Goal: Communication & Community: Answer question/provide support

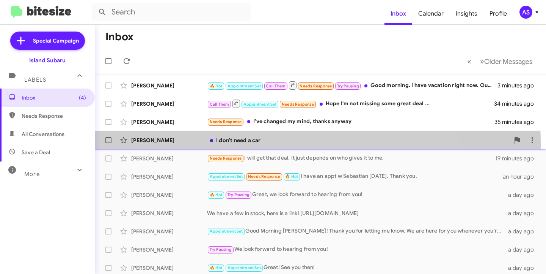
click at [162, 144] on div "Wayne Vivola Sr I don't need a car an hour ago" at bounding box center [320, 139] width 439 height 15
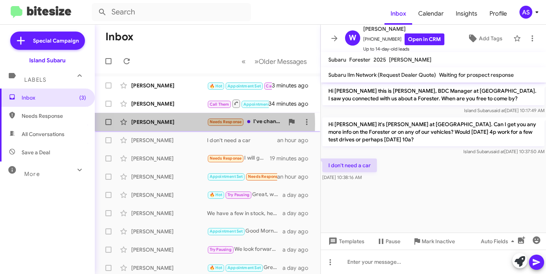
click at [166, 124] on div "[PERSON_NAME]" at bounding box center [169, 122] width 76 height 8
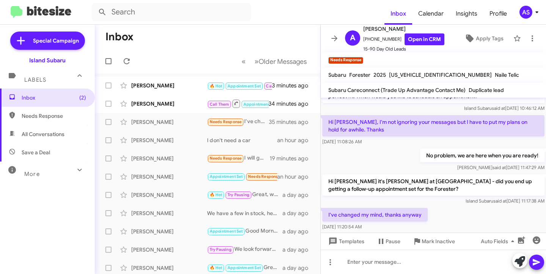
scroll to position [299, 0]
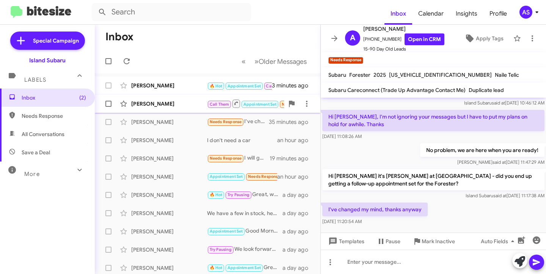
click at [179, 96] on span "Blaise Corrigan Call Them Appointment Set Needs Response Hope I'm not missing s…" at bounding box center [208, 103] width 226 height 18
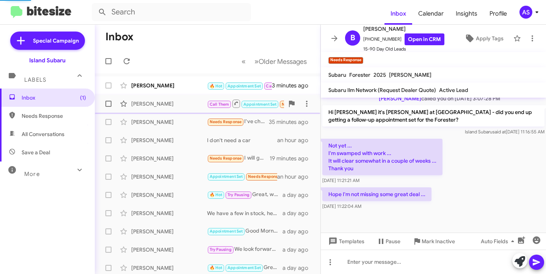
scroll to position [176, 0]
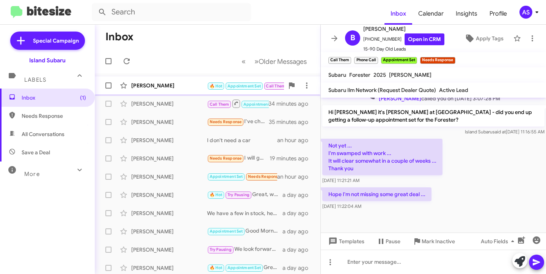
click at [170, 86] on div "[PERSON_NAME]" at bounding box center [169, 86] width 76 height 8
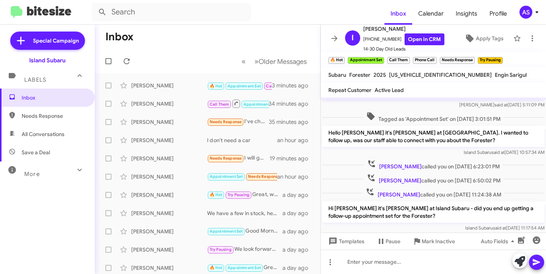
scroll to position [242, 0]
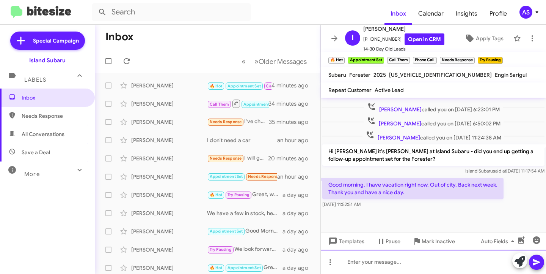
drag, startPoint x: 393, startPoint y: 259, endPoint x: 395, endPoint y: 252, distance: 6.8
click at [393, 257] on div at bounding box center [433, 261] width 225 height 24
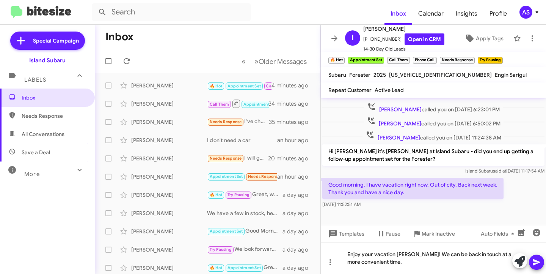
click at [536, 257] on span at bounding box center [536, 261] width 9 height 15
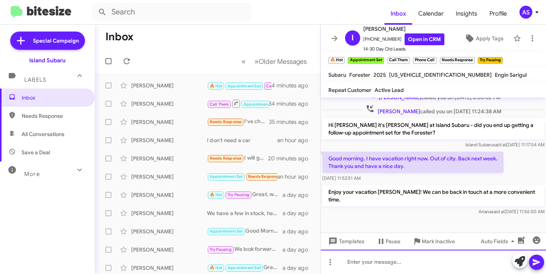
scroll to position [269, 0]
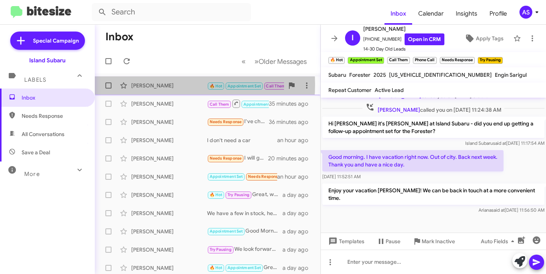
click at [158, 84] on div "[PERSON_NAME]" at bounding box center [169, 86] width 76 height 8
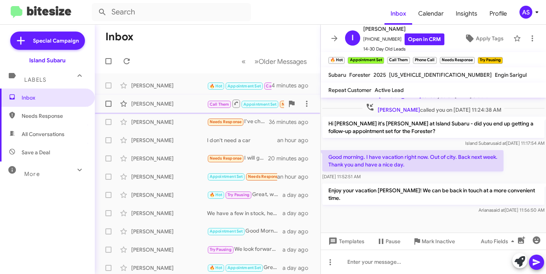
click at [154, 103] on div "[PERSON_NAME]" at bounding box center [169, 104] width 76 height 8
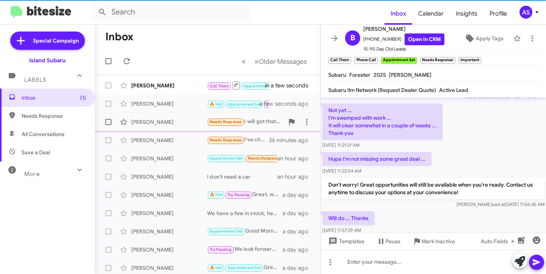
scroll to position [239, 0]
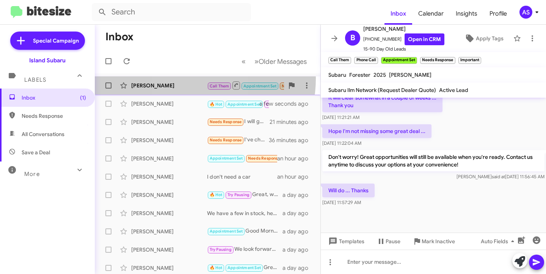
click at [186, 78] on div "Blaise Corrigan Call Them Appointment Set Needs Response Important Will do ... …" at bounding box center [208, 85] width 214 height 15
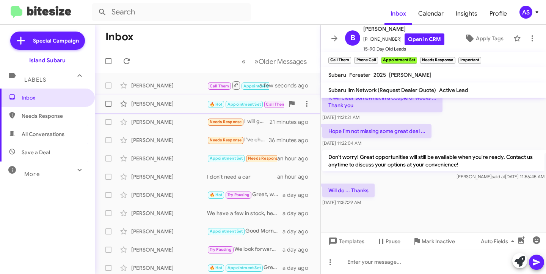
click at [165, 99] on div "Igor Laterman 🔥 Hot Appointment Set Call Them Try Pausing Enjoy your vacation I…" at bounding box center [208, 103] width 214 height 15
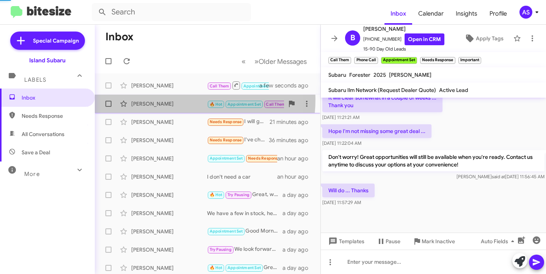
scroll to position [269, 0]
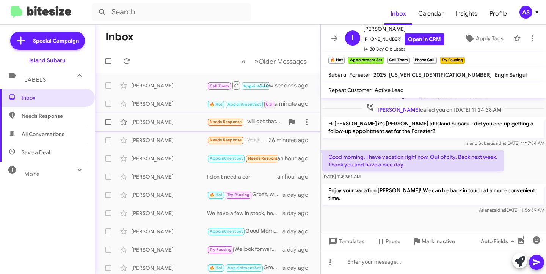
click at [180, 118] on div "[PERSON_NAME]" at bounding box center [169, 122] width 76 height 8
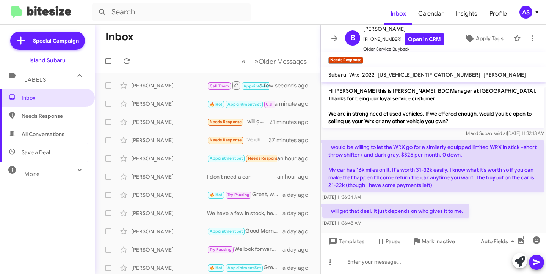
scroll to position [2, 0]
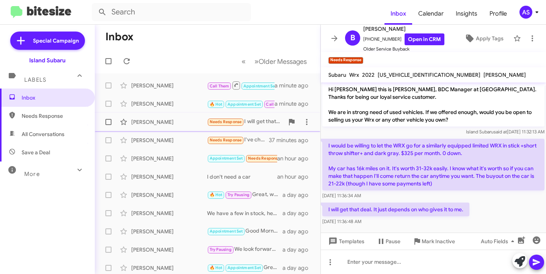
click at [171, 118] on div "Benedetto Youssef Needs Response I will get that deal. It just depends on who g…" at bounding box center [208, 121] width 214 height 15
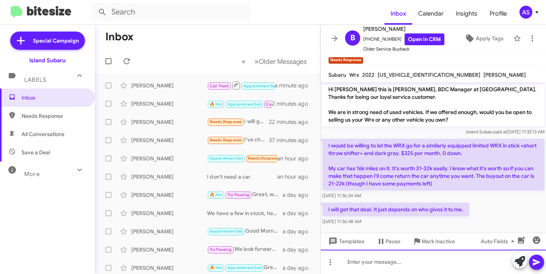
click at [361, 261] on div at bounding box center [433, 261] width 225 height 24
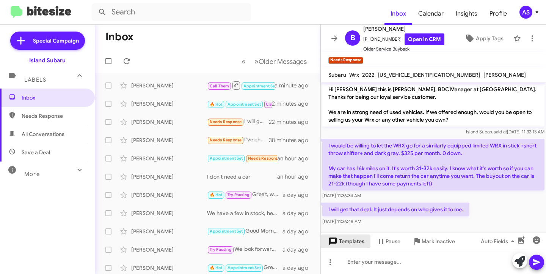
click at [352, 243] on span "Templates" at bounding box center [346, 241] width 38 height 14
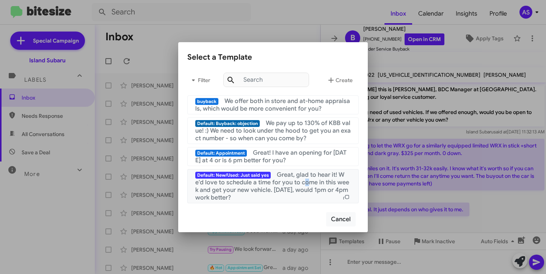
click at [305, 185] on span "Great, glad to hear it! We'd love to schedule a time for you to come in this we…" at bounding box center [272, 186] width 154 height 30
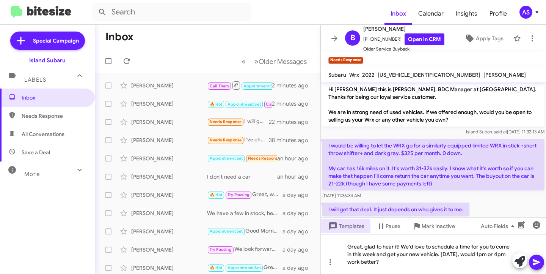
click at [537, 258] on icon at bounding box center [536, 261] width 9 height 9
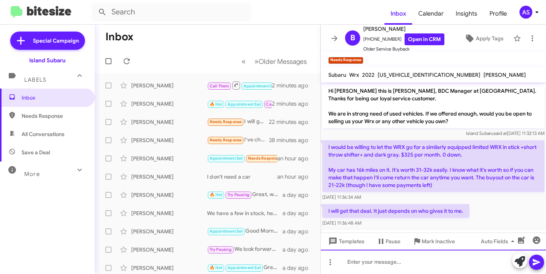
scroll to position [37, 0]
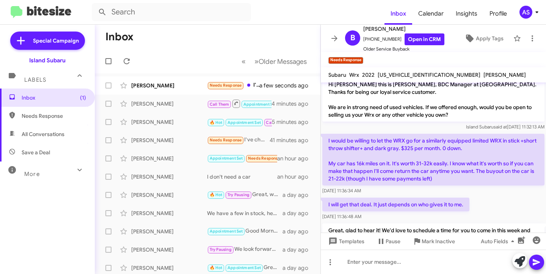
scroll to position [95, 0]
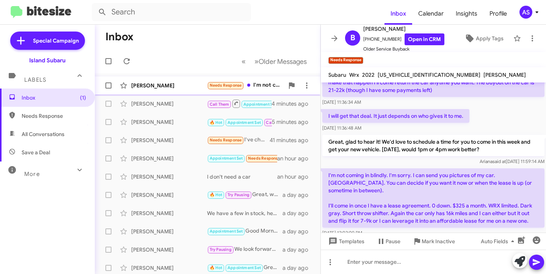
click at [152, 91] on div "Benedetto Youssef Needs Response I'm not coming in blindly. I'm sorry. I can se…" at bounding box center [208, 85] width 214 height 15
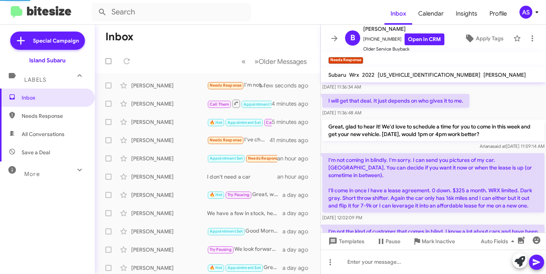
scroll to position [145, 0]
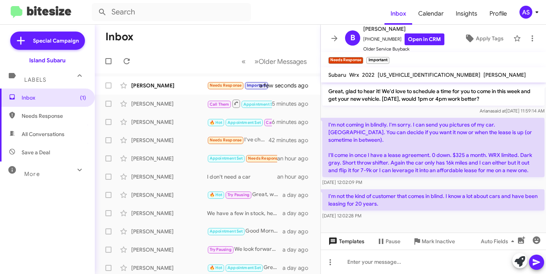
click at [347, 244] on span "Templates" at bounding box center [346, 241] width 38 height 14
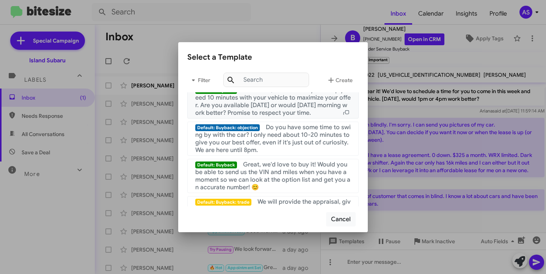
scroll to position [266, 0]
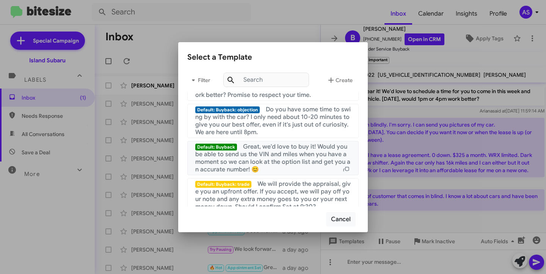
click at [283, 159] on span "Great, we'd love to buy it! Would you be able to send us the VIN and miles when…" at bounding box center [272, 158] width 155 height 30
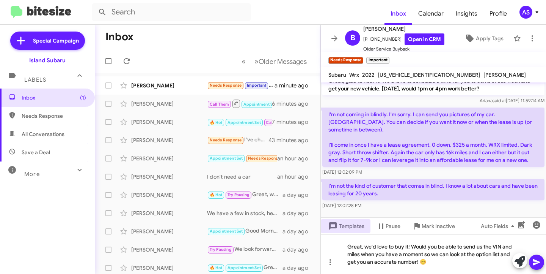
scroll to position [161, 0]
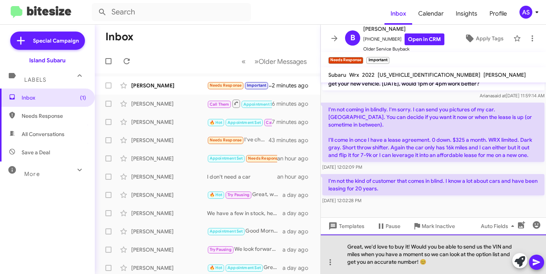
drag, startPoint x: 454, startPoint y: 259, endPoint x: 341, endPoint y: 244, distance: 113.3
click at [341, 244] on div "Great, we'd love to buy it! Would you be able to send us the VIN and miles when…" at bounding box center [433, 253] width 225 height 39
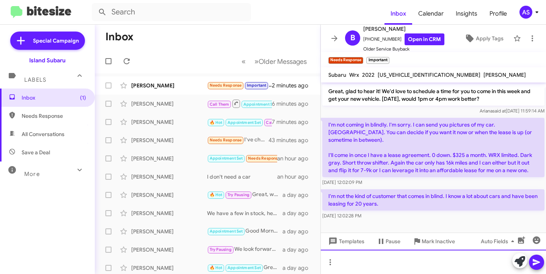
scroll to position [145, 0]
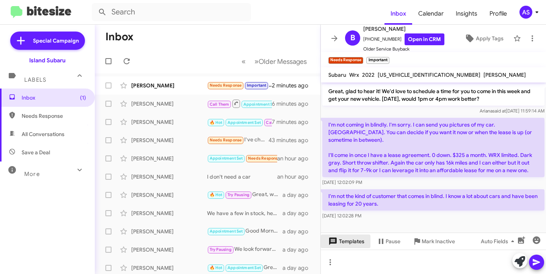
click at [345, 244] on span "Templates" at bounding box center [346, 241] width 38 height 14
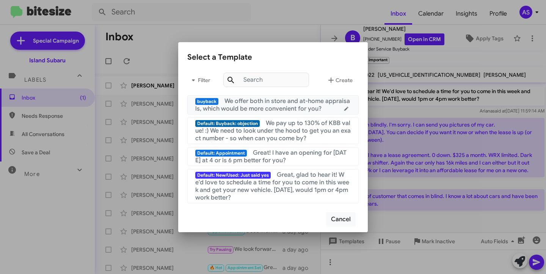
click at [289, 99] on span "We offer both in store and at-home appraisals, which would be more convenient f…" at bounding box center [272, 104] width 155 height 15
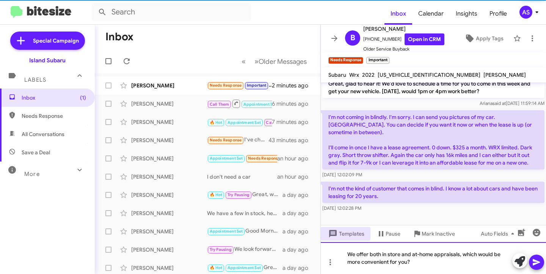
click at [357, 256] on div "We offer both in store and at-home appraisals, which would be more convenient f…" at bounding box center [433, 258] width 225 height 32
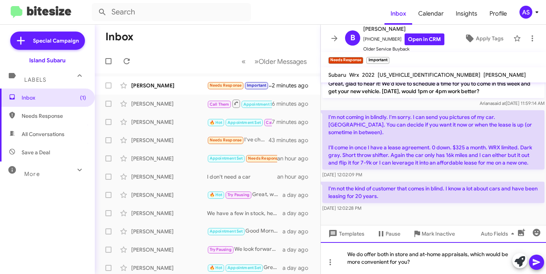
click at [486, 254] on div "We do offer both in store and at-home appraisals, which would be more convenien…" at bounding box center [433, 258] width 225 height 32
click at [487, 252] on div "We do offer both in store and at-home appraisals, would be more convenient for …" at bounding box center [433, 258] width 225 height 32
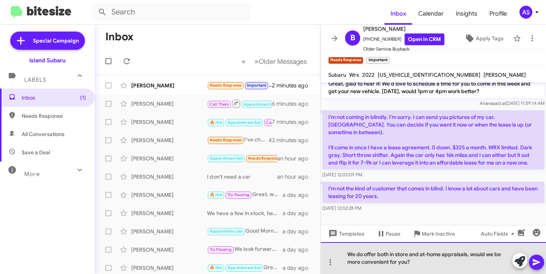
drag, startPoint x: 409, startPoint y: 263, endPoint x: 344, endPoint y: 256, distance: 65.2
click at [346, 258] on div "We do offer both in store and at-home appraisals, would we be more convenient f…" at bounding box center [433, 258] width 225 height 32
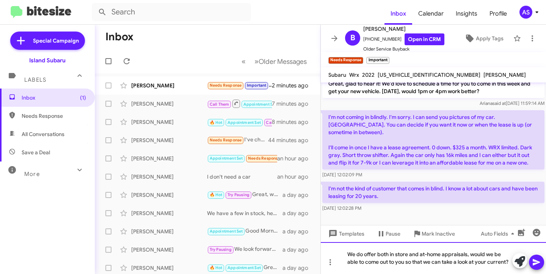
scroll to position [161, 0]
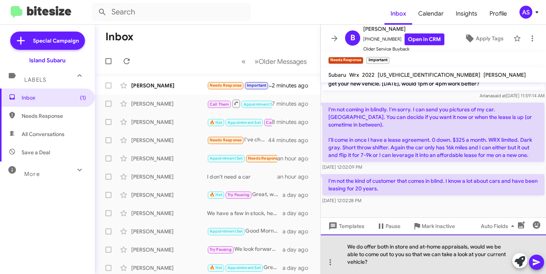
click at [376, 260] on div "We do offer both in store and at-home appraisals, would we be able to come out …" at bounding box center [433, 253] width 225 height 39
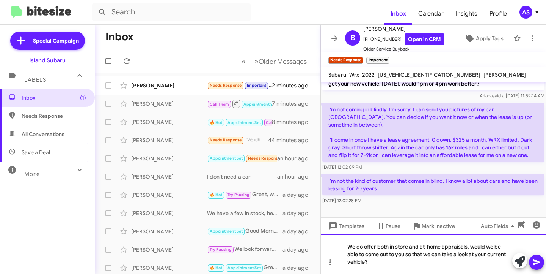
click at [349, 244] on div "We do offer both in store and at-home appraisals, would we be able to come out …" at bounding box center [433, 253] width 225 height 39
click at [398, 264] on div "We do offer both in store and at-home appraisals, would we be able to come out …" at bounding box center [433, 253] width 225 height 39
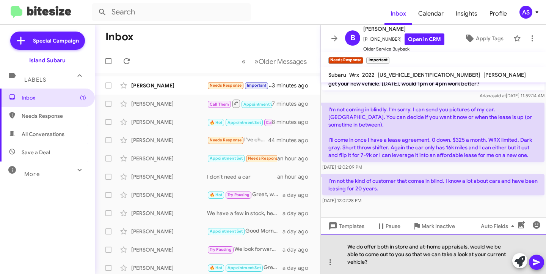
drag, startPoint x: 368, startPoint y: 261, endPoint x: 341, endPoint y: 247, distance: 30.4
click at [341, 247] on div "We do offer both in store and at-home appraisals, would we be able to come out …" at bounding box center [433, 253] width 225 height 39
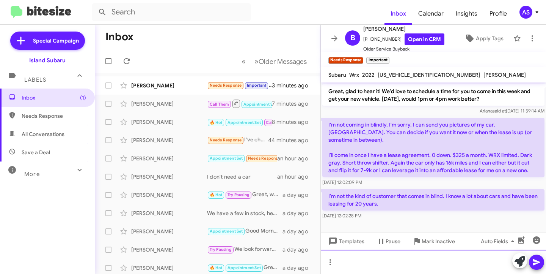
scroll to position [145, 0]
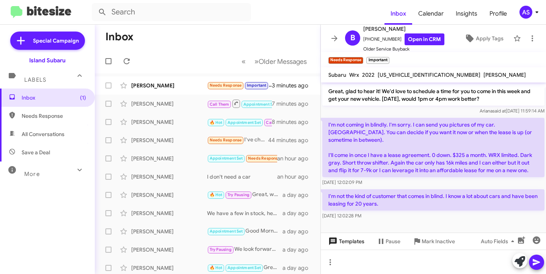
click at [357, 244] on span "Templates" at bounding box center [346, 241] width 38 height 14
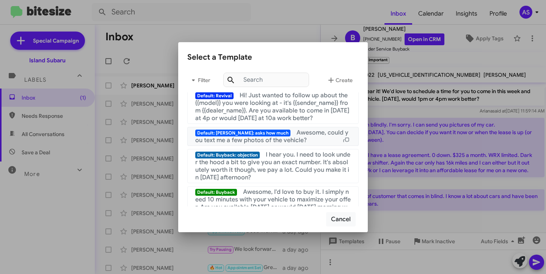
scroll to position [190, 0]
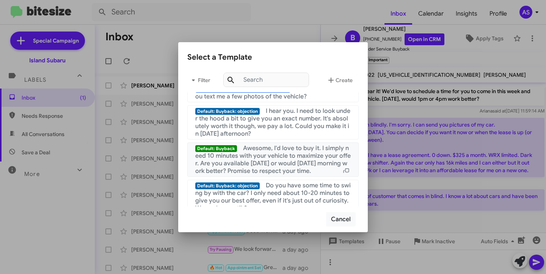
click at [292, 162] on span "Awesome, I'd love to buy it. I simply need 10 minutes with your vehicle to maxi…" at bounding box center [273, 159] width 156 height 30
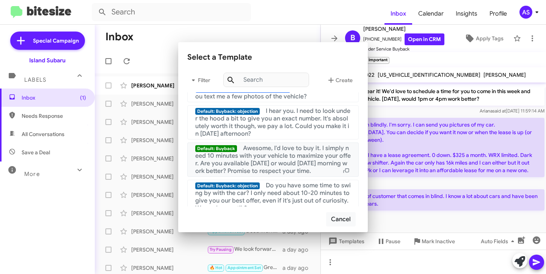
scroll to position [161, 0]
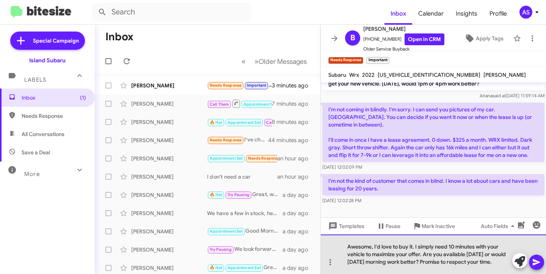
drag, startPoint x: 500, startPoint y: 262, endPoint x: 345, endPoint y: 237, distance: 157.2
click at [345, 237] on div "Awesome, I'd love to buy it. I simply need 10 minutes with your vehicle to maxi…" at bounding box center [433, 253] width 225 height 39
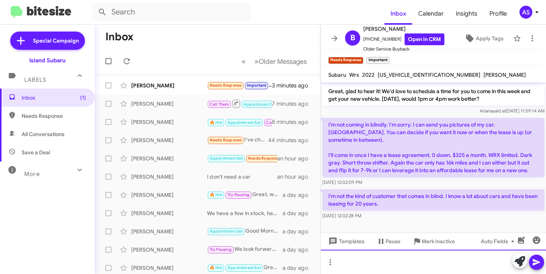
scroll to position [145, 0]
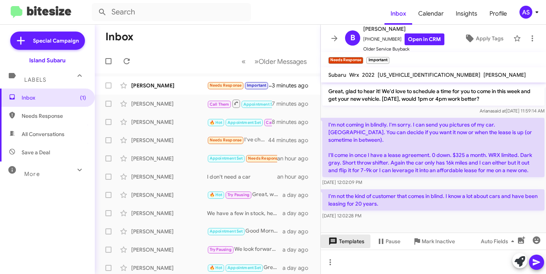
click at [343, 235] on span "Templates" at bounding box center [346, 241] width 38 height 14
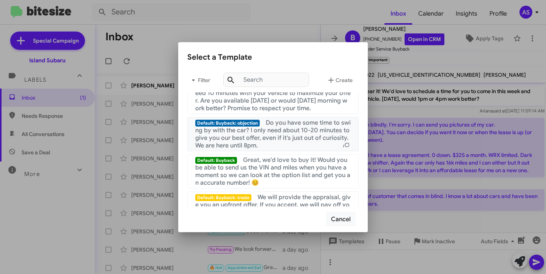
scroll to position [266, 0]
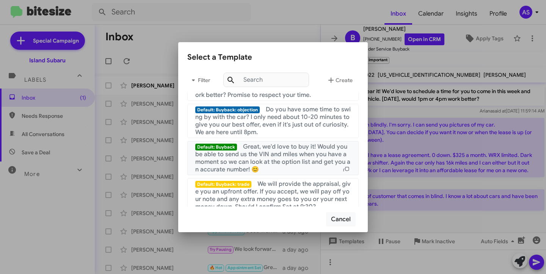
click at [293, 158] on span "Great, we'd love to buy it! Would you be able to send us the VIN and miles when…" at bounding box center [272, 158] width 155 height 30
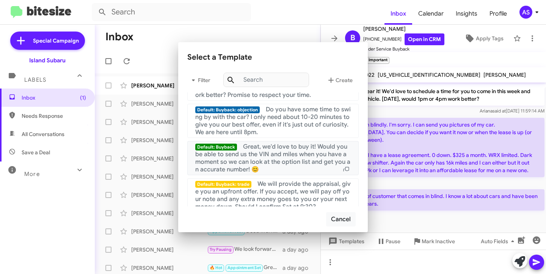
scroll to position [161, 0]
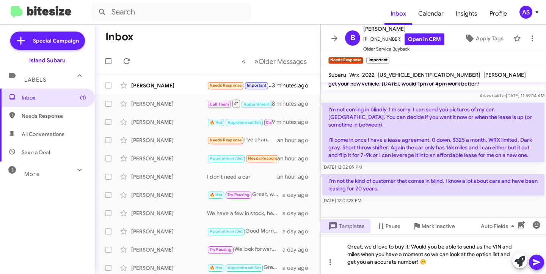
click at [535, 259] on icon at bounding box center [536, 261] width 9 height 9
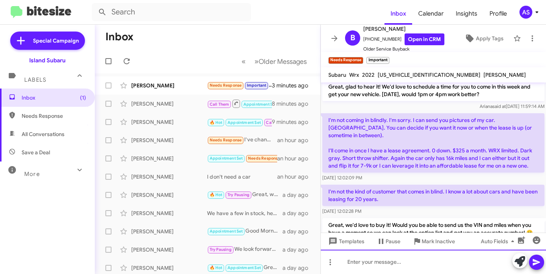
scroll to position [188, 0]
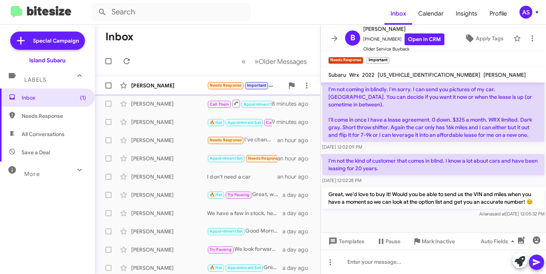
click at [164, 81] on div "Benedetto Youssef Needs Response Important I'm not the kind of customer that co…" at bounding box center [208, 85] width 214 height 15
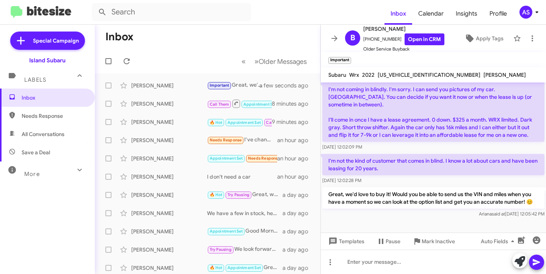
scroll to position [188, 0]
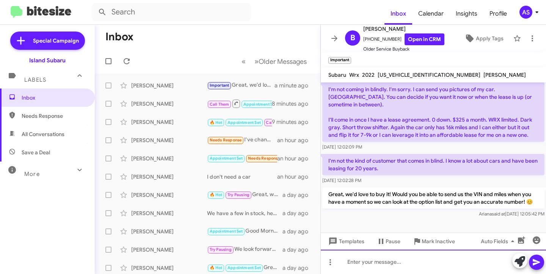
click at [398, 261] on div at bounding box center [433, 261] width 225 height 24
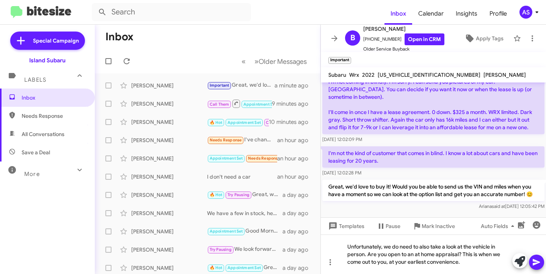
click at [536, 257] on span at bounding box center [536, 261] width 9 height 15
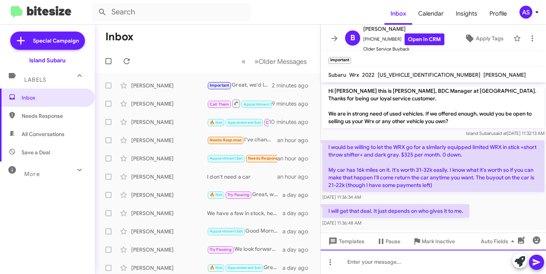
scroll to position [231, 0]
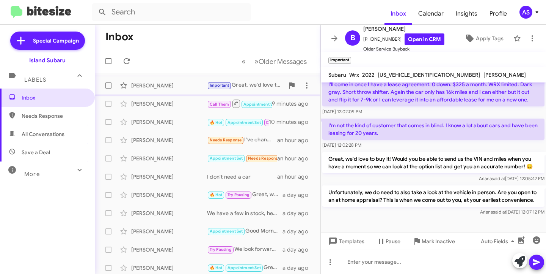
click at [156, 84] on div "[PERSON_NAME]" at bounding box center [169, 86] width 76 height 8
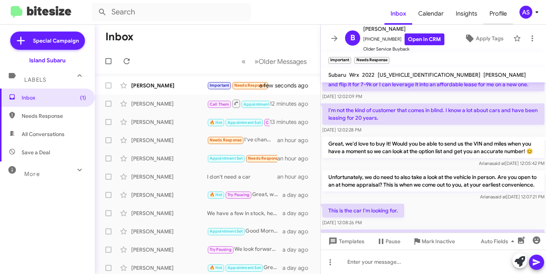
scroll to position [309, 0]
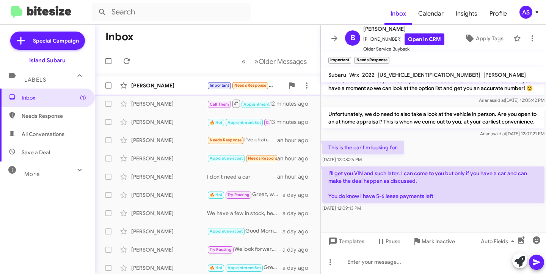
click at [171, 82] on div "[PERSON_NAME]" at bounding box center [169, 86] width 76 height 8
click at [348, 241] on span "Templates" at bounding box center [346, 241] width 38 height 14
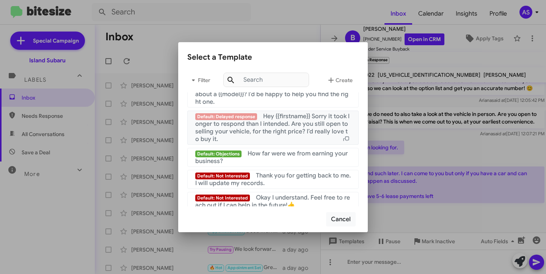
scroll to position [531, 0]
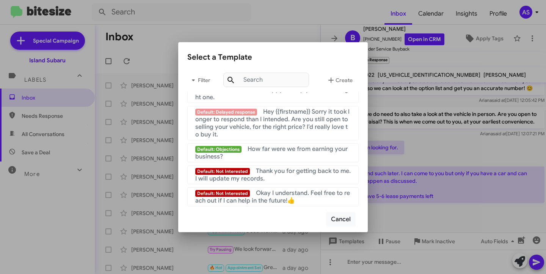
click at [271, 25] on div at bounding box center [273, 137] width 546 height 274
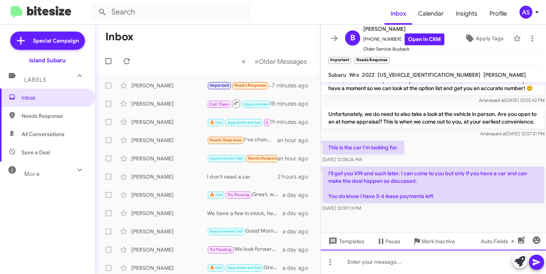
click at [403, 266] on div at bounding box center [433, 261] width 225 height 24
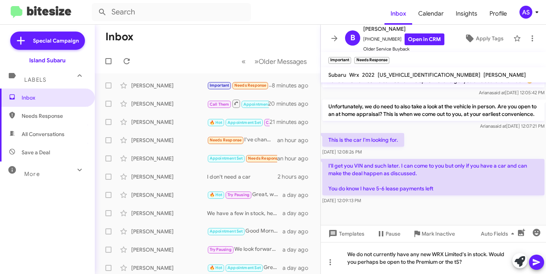
click at [535, 258] on icon at bounding box center [536, 261] width 9 height 9
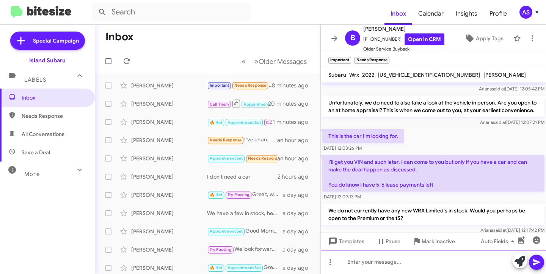
scroll to position [345, 0]
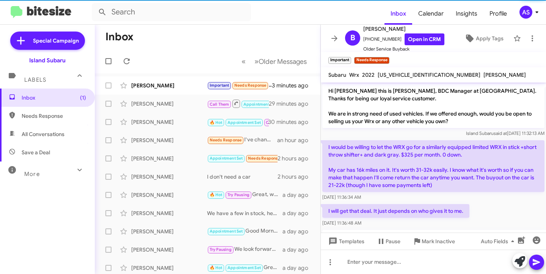
scroll to position [380, 0]
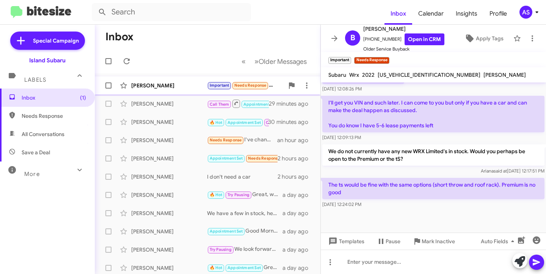
click at [181, 83] on div "[PERSON_NAME]" at bounding box center [169, 86] width 76 height 8
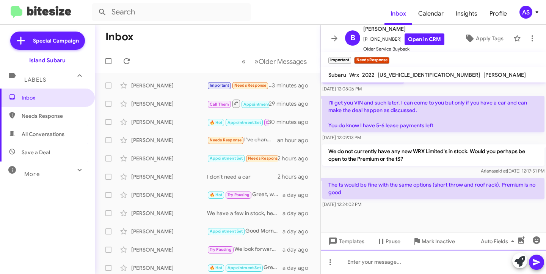
click at [406, 269] on div at bounding box center [433, 261] width 225 height 24
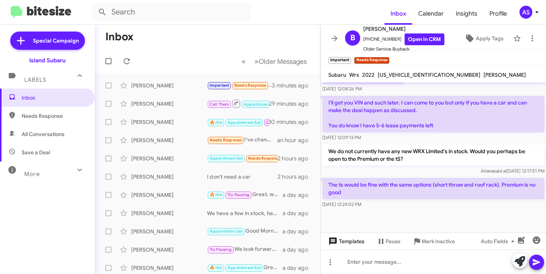
click at [347, 236] on span "Templates" at bounding box center [346, 241] width 38 height 14
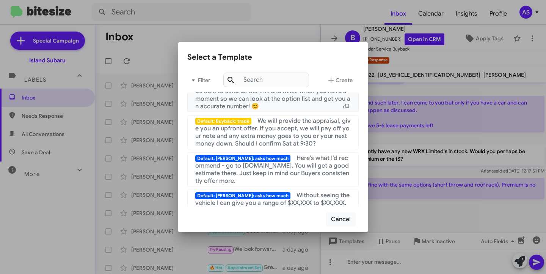
scroll to position [341, 0]
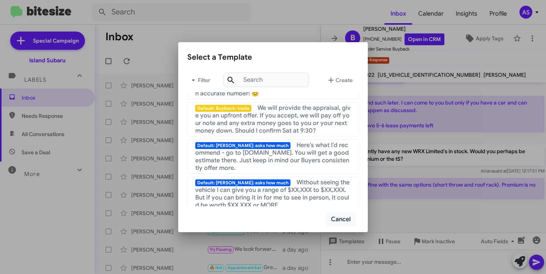
click at [422, 161] on div at bounding box center [273, 137] width 546 height 274
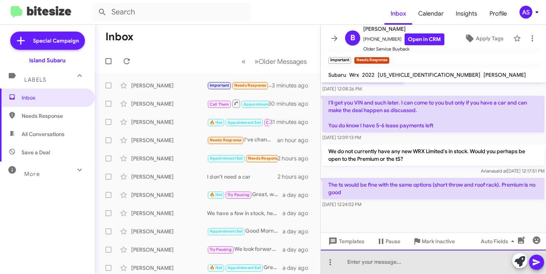
click at [388, 254] on div at bounding box center [433, 261] width 225 height 24
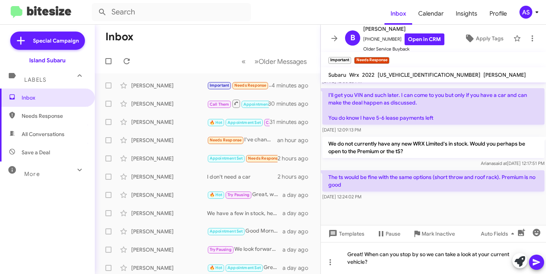
click at [537, 261] on icon at bounding box center [536, 262] width 7 height 6
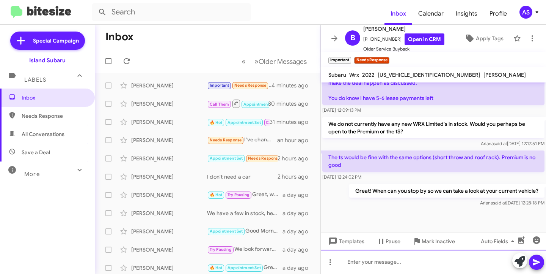
scroll to position [408, 0]
